Goal: Task Accomplishment & Management: Manage account settings

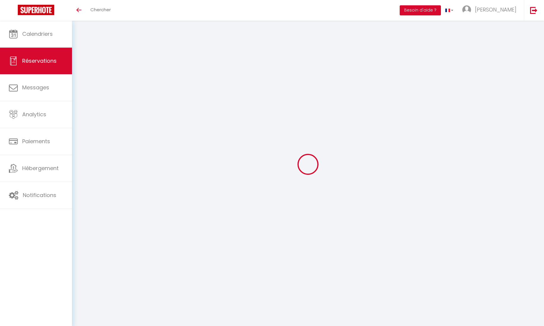
scroll to position [32, 0]
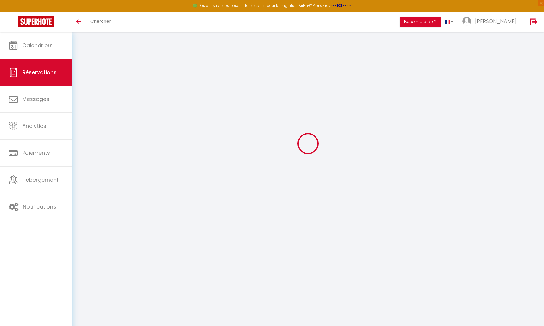
select select "0"
select select
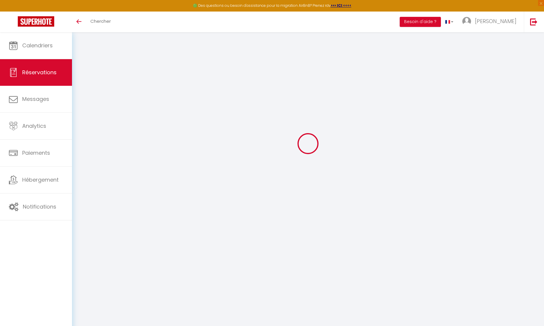
checkbox input "false"
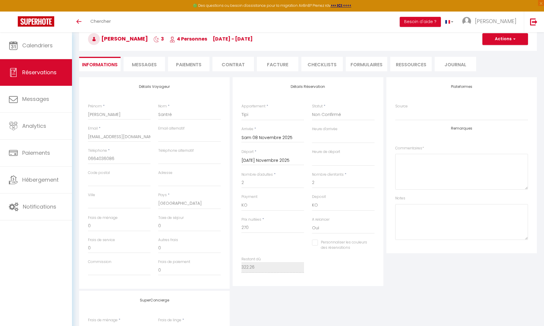
select select
checkbox input "false"
type input "45"
type input "7.26"
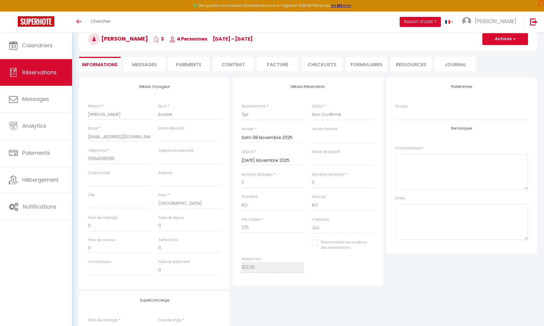
select select
checkbox input "false"
select select
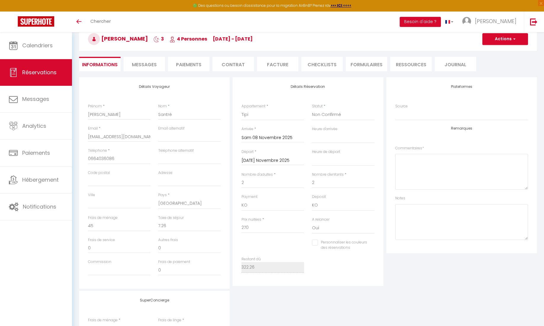
click at [144, 65] on span "Messages" at bounding box center [144, 64] width 25 height 7
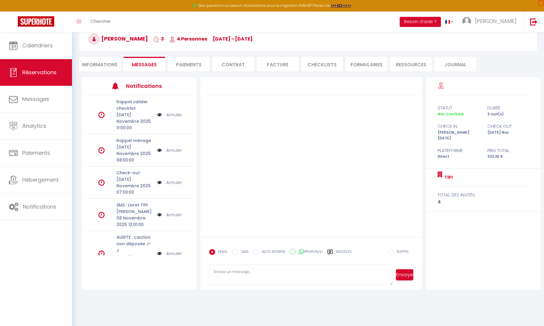
click at [197, 68] on li "Paiements" at bounding box center [188, 64] width 41 height 15
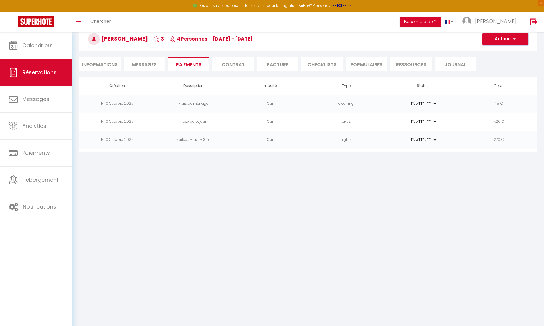
click at [502, 38] on button "Actions" at bounding box center [505, 39] width 46 height 12
click at [496, 81] on link "Envoyer un paiement global" at bounding box center [512, 83] width 73 height 8
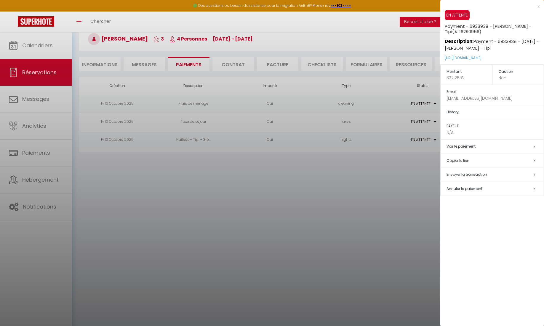
click at [451, 173] on span "Envoyer la transaction" at bounding box center [466, 174] width 41 height 5
select select "fr"
type input "[EMAIL_ADDRESS][DOMAIN_NAME]"
type input "Demande de paiement"
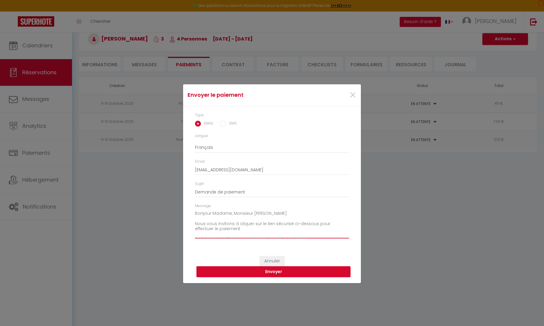
click at [224, 212] on textarea "Bonjour Madame, Monsieur [PERSON_NAME] Nous vous invitons à cliquer sur le lien…" at bounding box center [272, 224] width 154 height 30
type textarea "Bonjour Monsieur [PERSON_NAME] Nous vous invitons à cliquer sur le lien sécuris…"
click at [257, 268] on button "Envoyer" at bounding box center [273, 272] width 154 height 11
